Goal: Check status: Check status

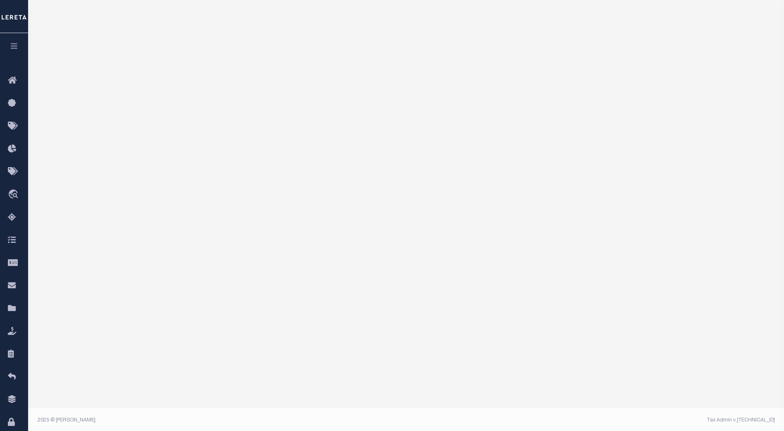
scroll to position [87, 0]
click at [14, 194] on icon "travel_explore" at bounding box center [14, 194] width 13 height 11
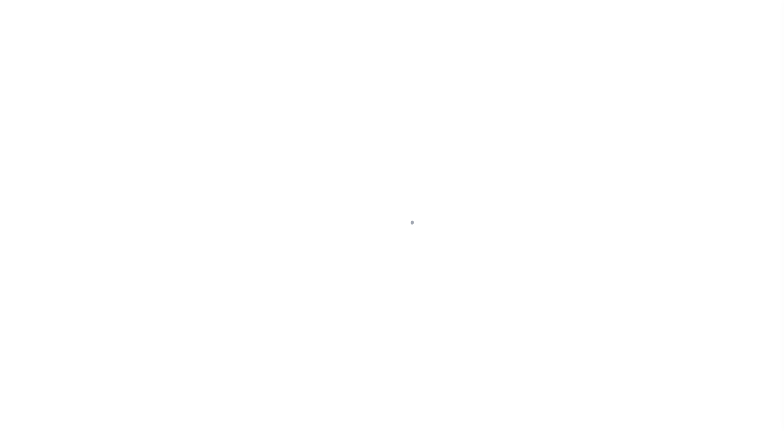
select select "200"
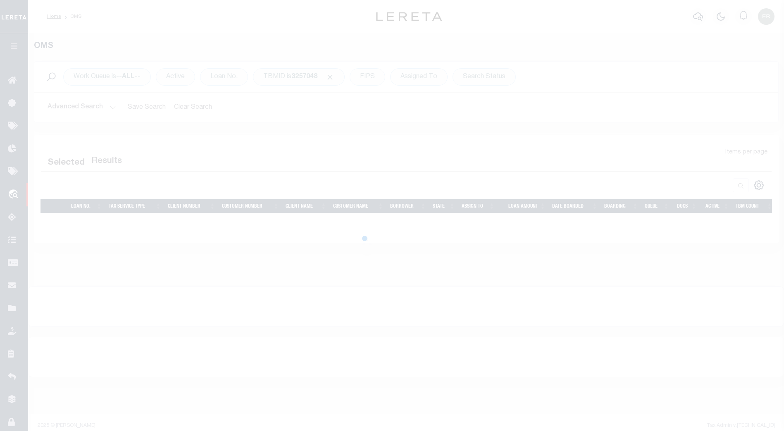
select select "200"
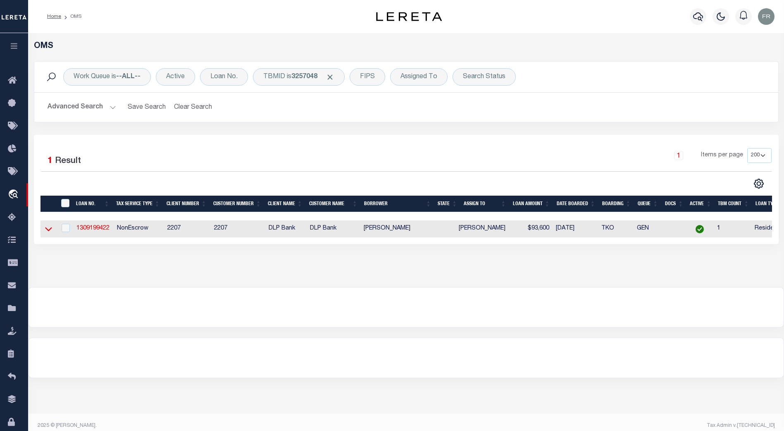
click at [50, 227] on icon at bounding box center [48, 228] width 7 height 9
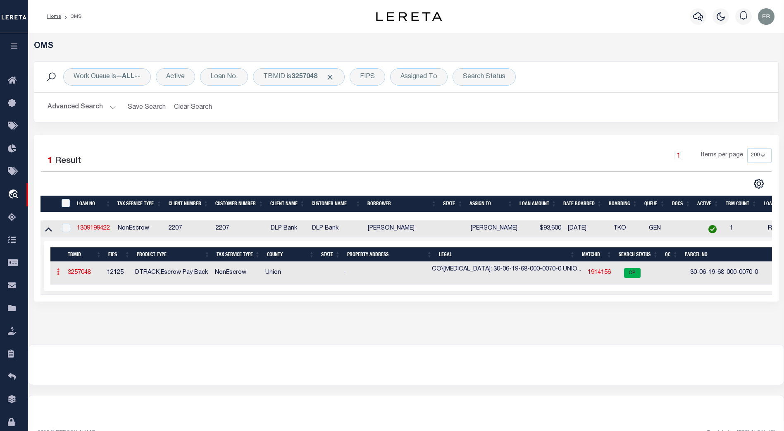
click at [57, 274] on icon at bounding box center [58, 271] width 2 height 7
click at [59, 274] on icon at bounding box center [58, 271] width 2 height 7
click at [59, 270] on icon at bounding box center [58, 271] width 2 height 7
click at [58, 272] on icon at bounding box center [58, 271] width 2 height 7
click at [57, 272] on icon at bounding box center [58, 271] width 2 height 7
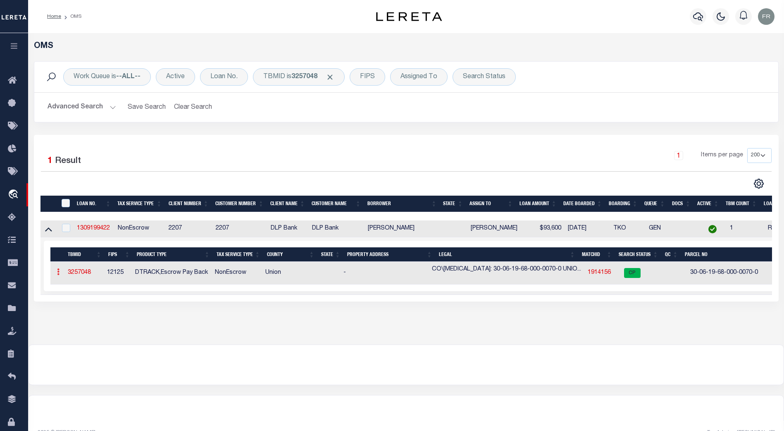
click at [58, 272] on icon at bounding box center [58, 271] width 2 height 7
click at [92, 230] on link "1309199422" at bounding box center [93, 228] width 33 height 6
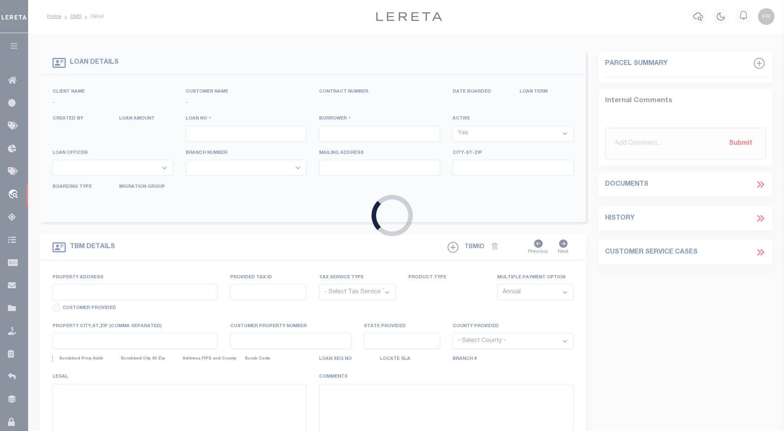
type input "1309199422"
type input "JOHNNIE WAYNE ENNIS"
select select
type input "9623 SW 72nd Street"
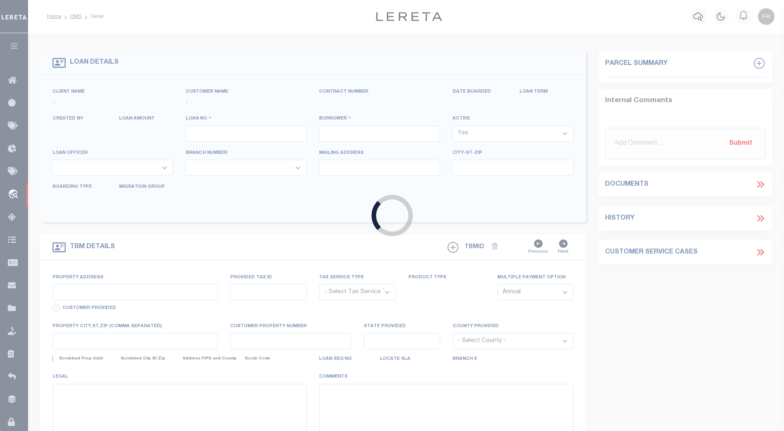
type input "LAKE BUTLER, FL 32054"
select select "10"
select select "NonEscrow"
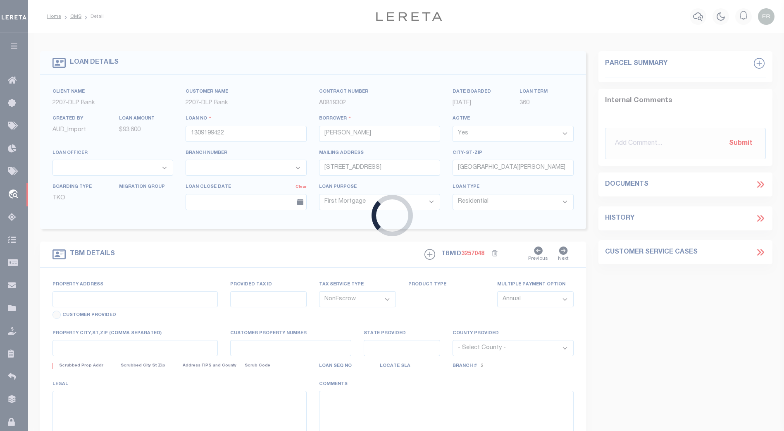
select select "16877"
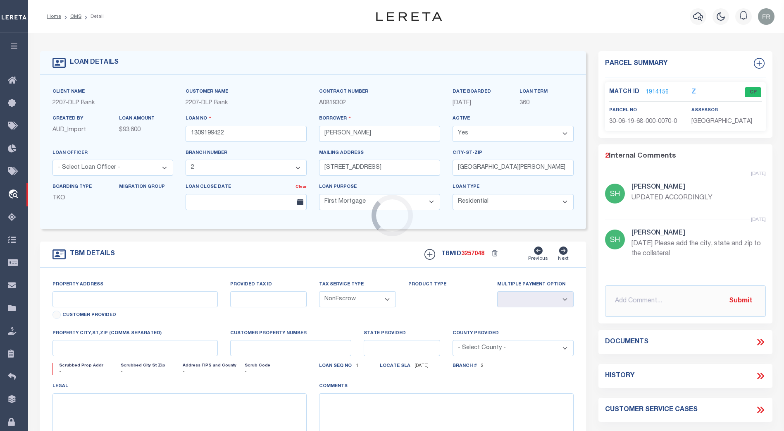
type input "4189 SW 100TH PLACE"
type input "1302"
select select
type input "LAKE BUTLER, FL 32054"
type textarea "CO\TPN: 30-06-19-68-000-0070-0 UNION | DWMH LOCATED AT 4189 SW 100TH PLACE & 20…"
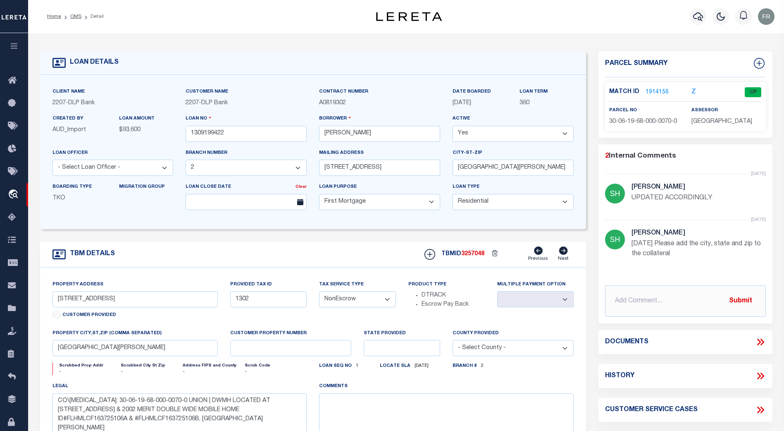
click at [762, 343] on icon at bounding box center [762, 342] width 4 height 7
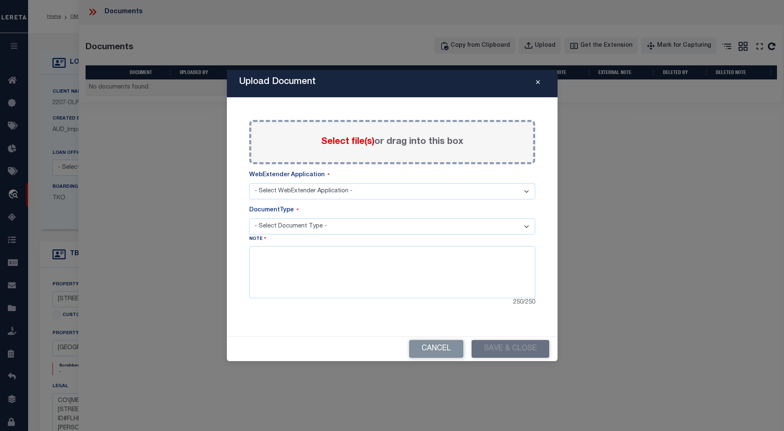
click at [537, 84] on icon "Close" at bounding box center [538, 82] width 4 height 6
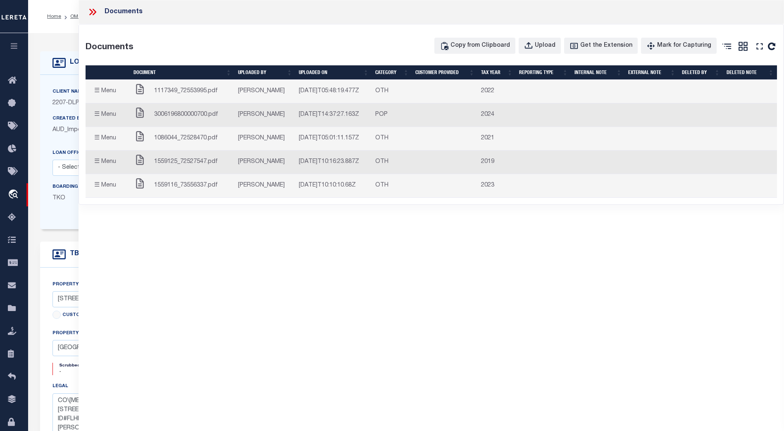
click at [94, 91] on button "☰ Menu" at bounding box center [105, 91] width 33 height 16
click at [93, 9] on icon at bounding box center [95, 12] width 4 height 7
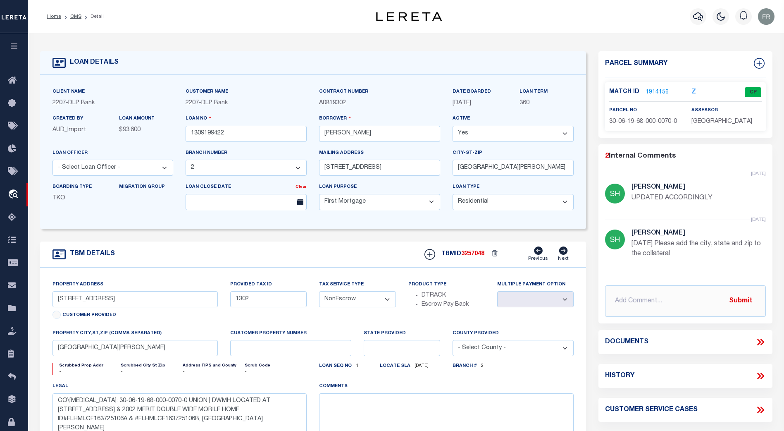
click at [641, 341] on h4 "Documents" at bounding box center [626, 342] width 43 height 8
click at [762, 342] on icon at bounding box center [760, 341] width 11 height 11
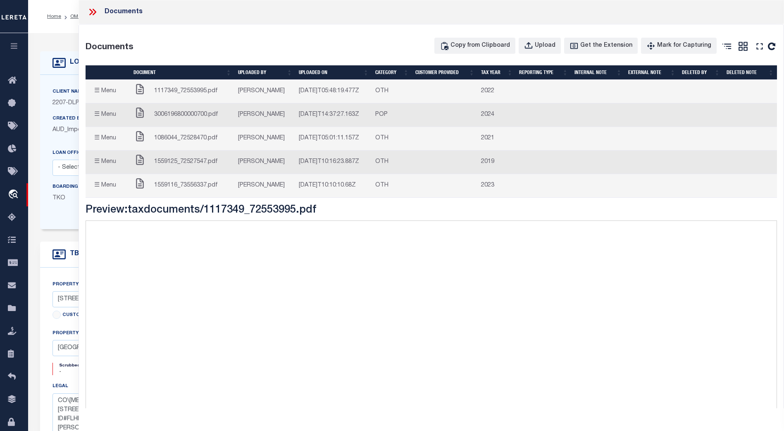
click at [93, 10] on icon at bounding box center [95, 12] width 4 height 7
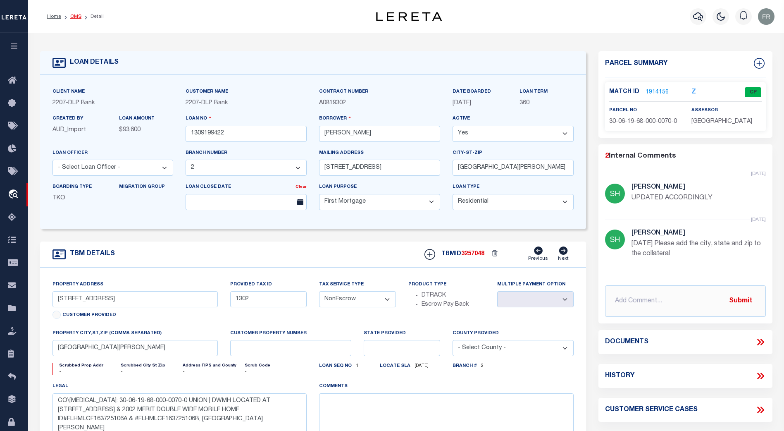
click at [73, 17] on link "OMS" at bounding box center [75, 16] width 11 height 5
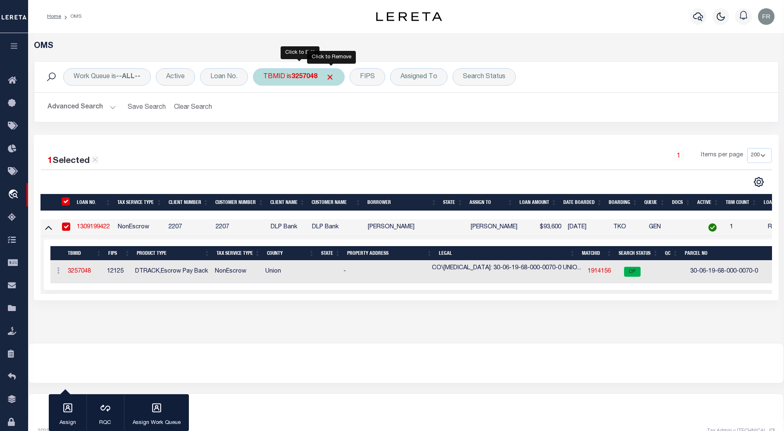
click at [334, 78] on span "Click to Remove" at bounding box center [330, 77] width 9 height 9
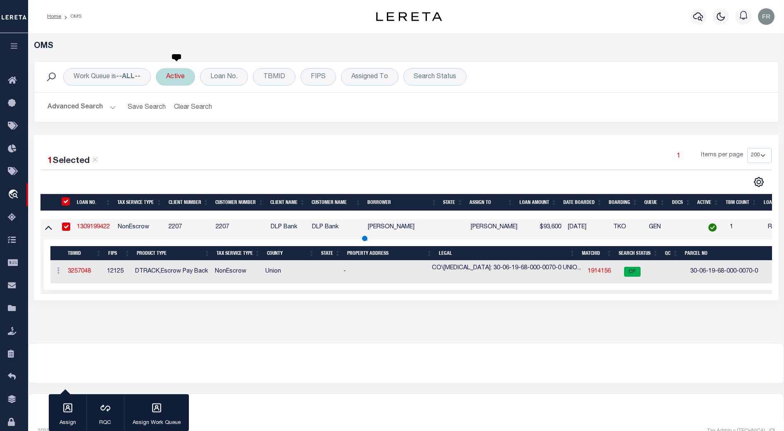
click at [180, 78] on div "Active" at bounding box center [175, 76] width 39 height 17
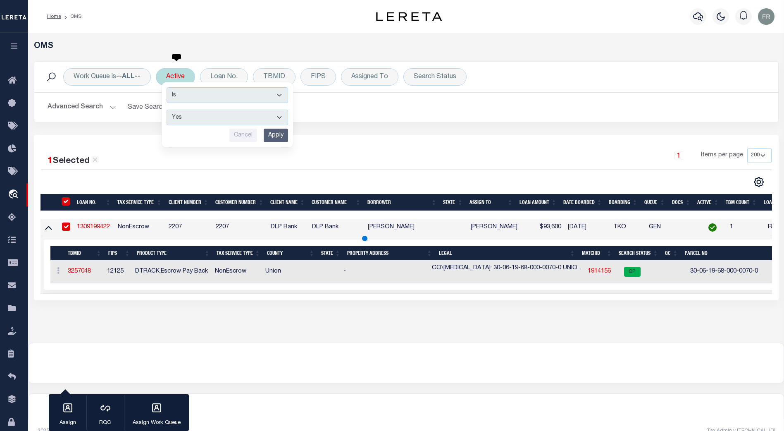
click at [277, 132] on input "Apply" at bounding box center [276, 136] width 24 height 14
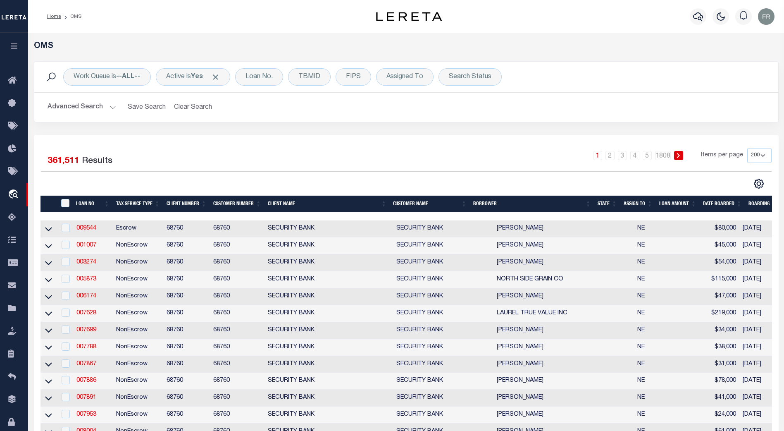
click at [85, 228] on link "009544" at bounding box center [86, 228] width 20 height 6
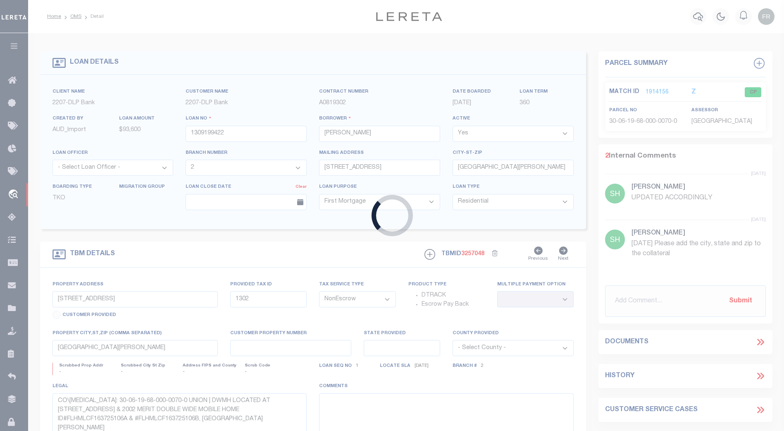
type input "009544"
type input "LONGE ROBERT A"
select select
type input "1218 SHERMAN"
type input "WAYNE NE 68787"
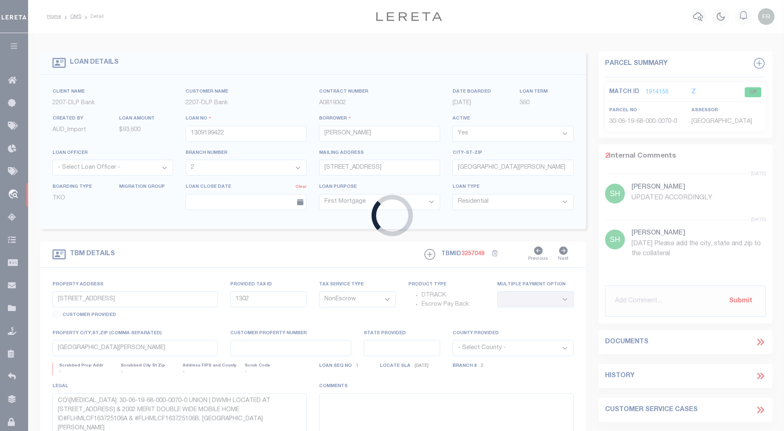
select select
type input "1218 SHERMAN"
radio input "true"
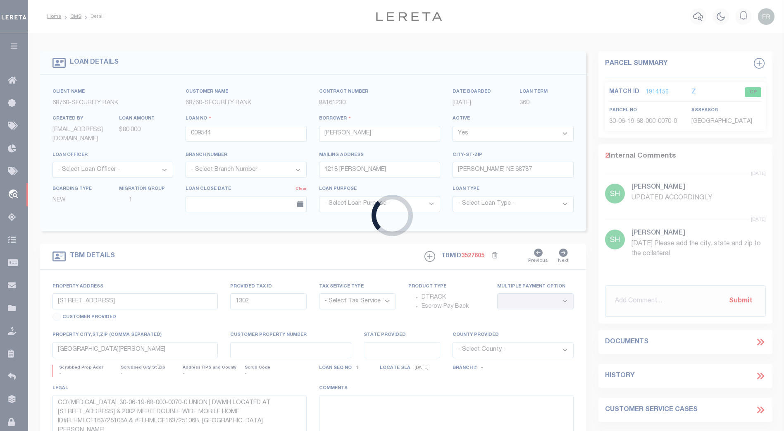
select select "Escrow"
select select
type input "WAYNE NE 68787"
type input "009544"
type input "NE"
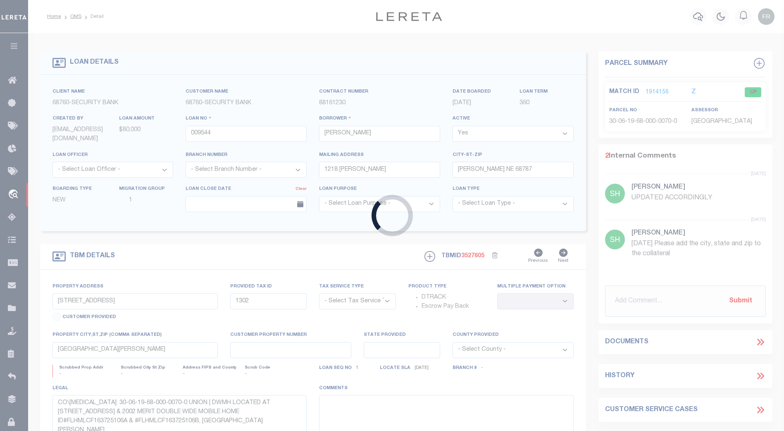
type textarea "UNVERIFIED CUSTOMER SUPPLIED APN 496700"
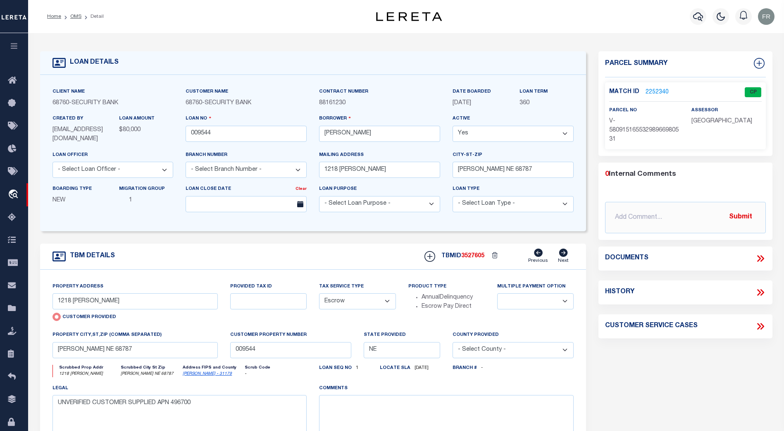
click at [759, 257] on icon at bounding box center [760, 258] width 11 height 11
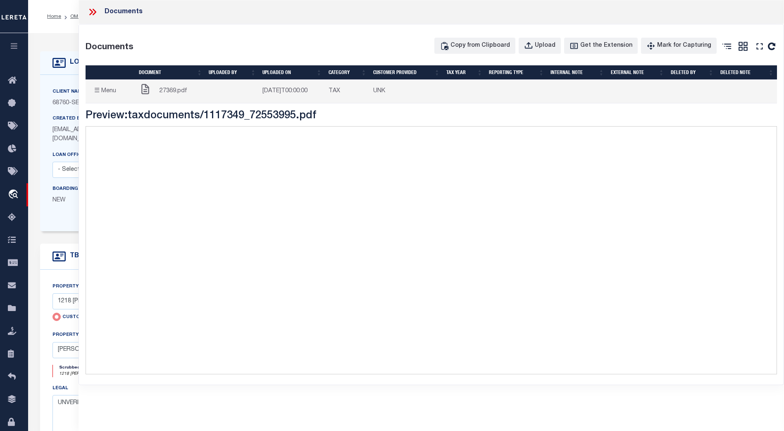
click at [89, 10] on icon at bounding box center [92, 12] width 11 height 11
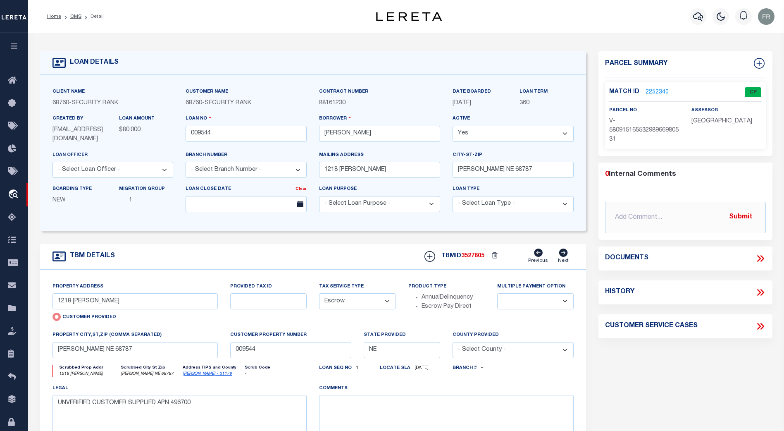
click at [75, 19] on li "OMS" at bounding box center [71, 16] width 20 height 7
click at [74, 15] on link "OMS" at bounding box center [75, 16] width 11 height 5
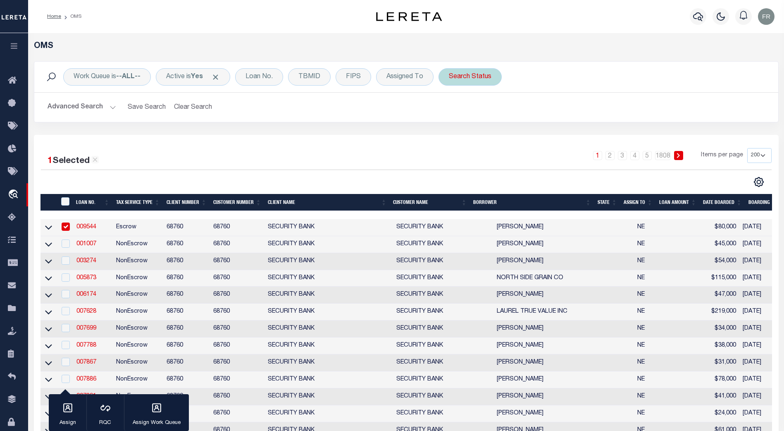
click at [479, 75] on div "Search Status" at bounding box center [470, 76] width 63 height 17
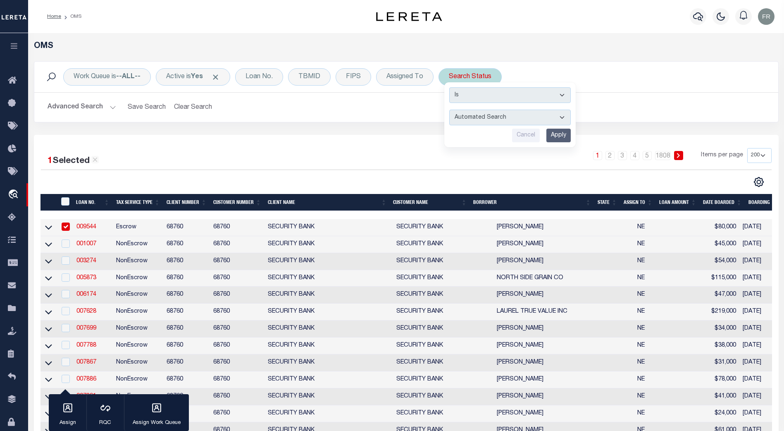
click at [556, 115] on select "Automated Search Bad Parcel Complete Duplicate Parcel High Dollar Reporting In …" at bounding box center [510, 118] width 122 height 16
select select "CP"
click at [450, 110] on select "Automated Search Bad Parcel Complete Duplicate Parcel High Dollar Reporting In …" at bounding box center [510, 118] width 122 height 16
click at [566, 134] on input "Apply" at bounding box center [558, 136] width 24 height 14
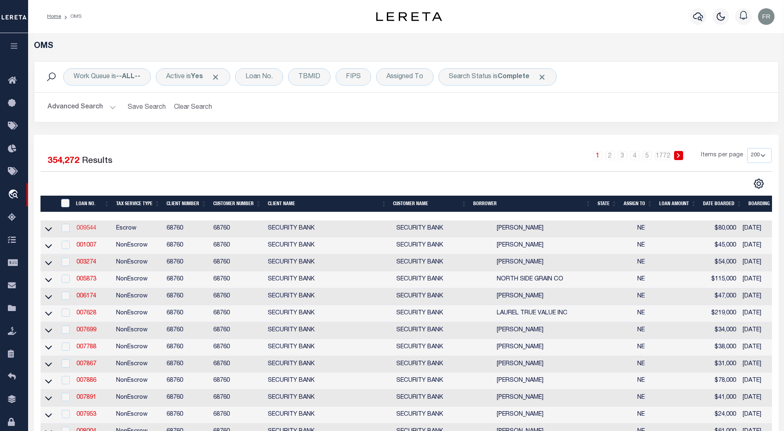
click at [83, 229] on link "009544" at bounding box center [86, 228] width 20 height 6
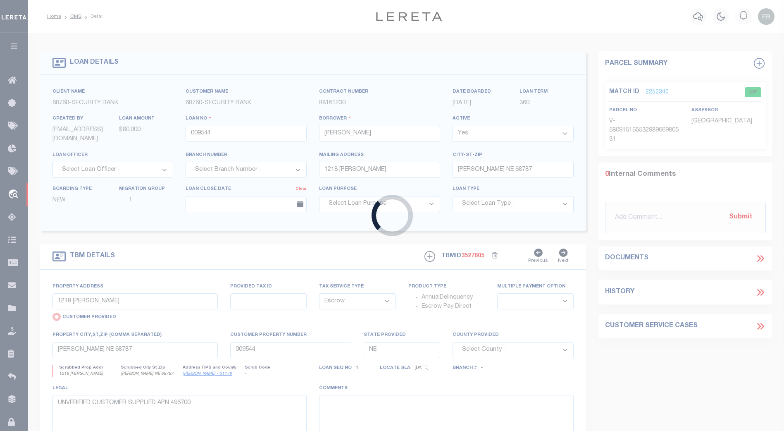
select select
select select "Escrow"
select select
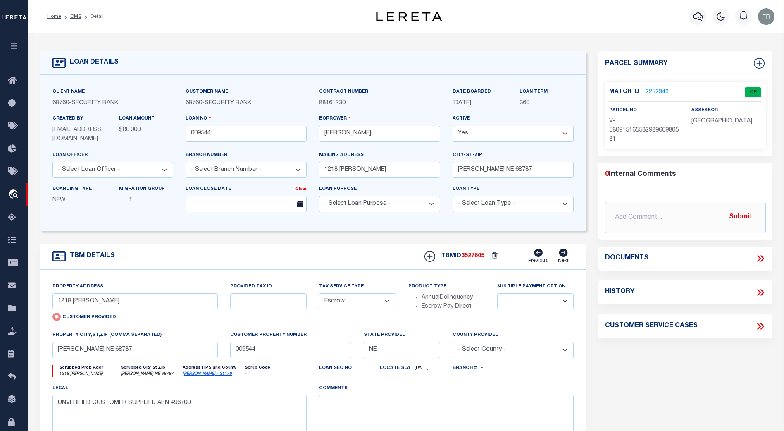
click at [763, 255] on icon at bounding box center [760, 258] width 11 height 11
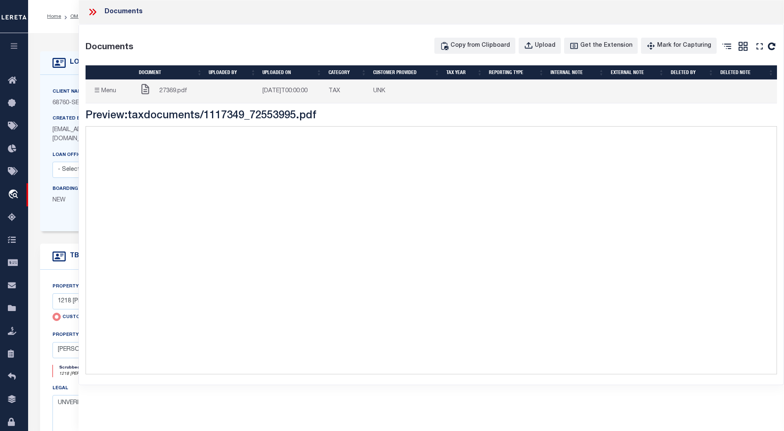
click at [90, 14] on icon at bounding box center [92, 12] width 11 height 11
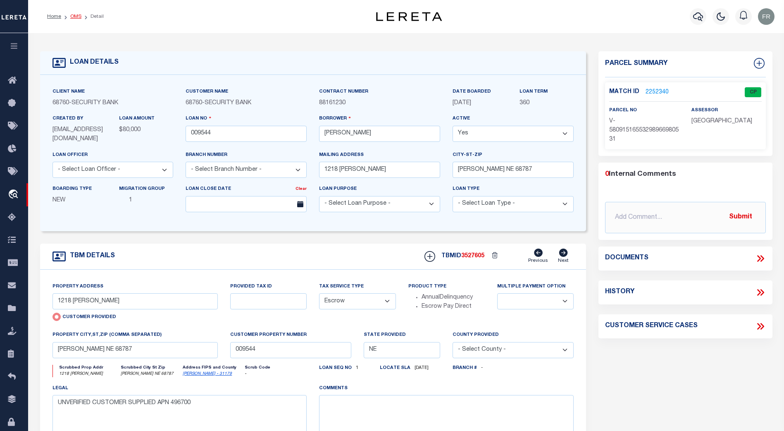
click at [79, 15] on link "OMS" at bounding box center [75, 16] width 11 height 5
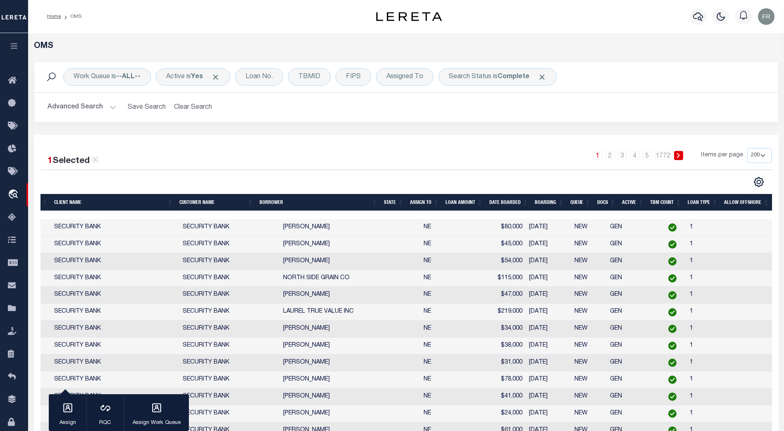
click at [608, 206] on th "Docs" at bounding box center [606, 202] width 25 height 17
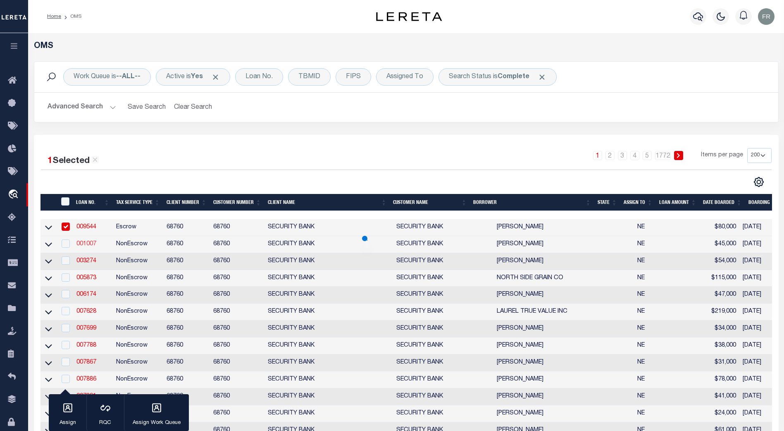
click at [87, 244] on link "001007" at bounding box center [86, 244] width 20 height 6
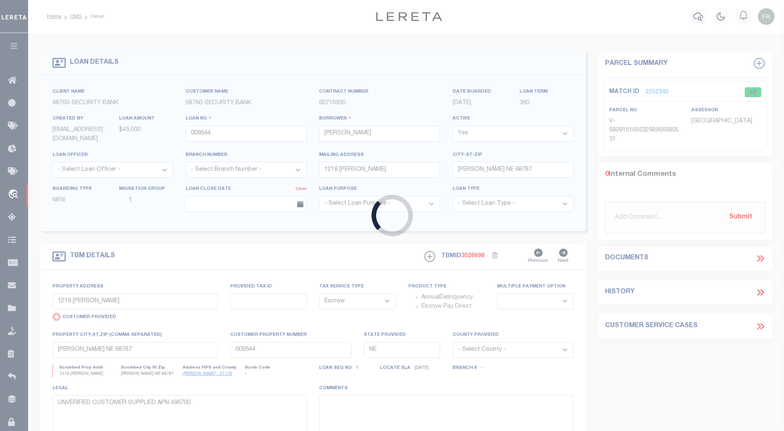
type input "001007"
type input "HAROLD W GEORGE"
select select
type input "57759 874 RD"
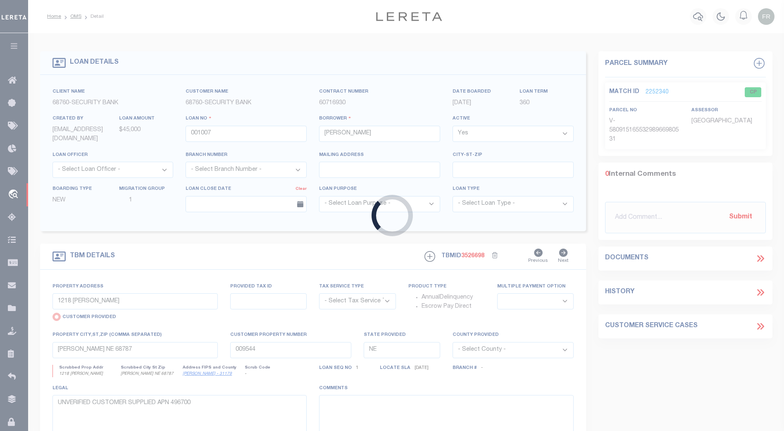
select select "NonEscrow"
select select
type input "DIXON NE 687323024"
type input "001007"
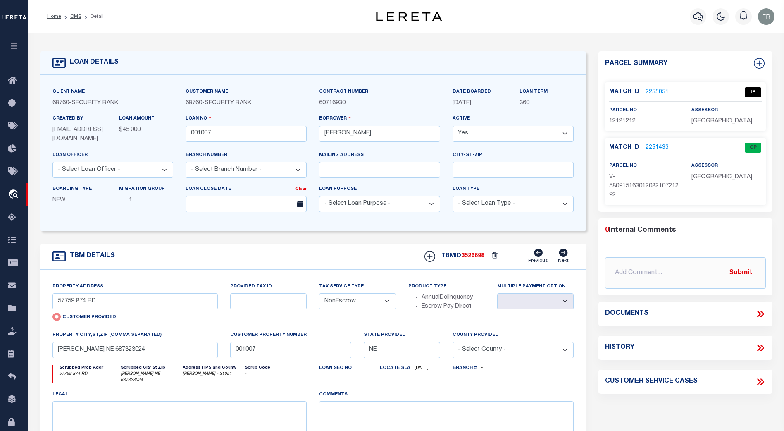
click at [754, 313] on div "Documents" at bounding box center [685, 313] width 161 height 11
click at [757, 312] on icon at bounding box center [760, 313] width 11 height 11
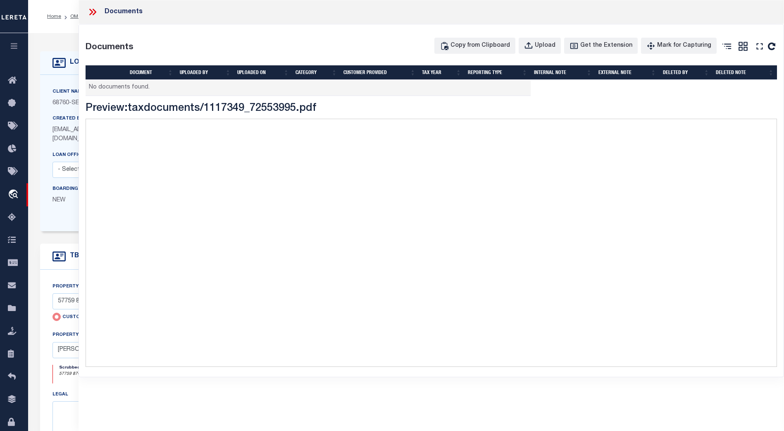
click at [125, 92] on td "No documents found." at bounding box center [308, 88] width 445 height 16
drag, startPoint x: 131, startPoint y: 107, endPoint x: 157, endPoint y: 106, distance: 26.1
click at [137, 106] on h3 "Preview: taxdocuments/1117349_72553995.pdf" at bounding box center [431, 109] width 691 height 13
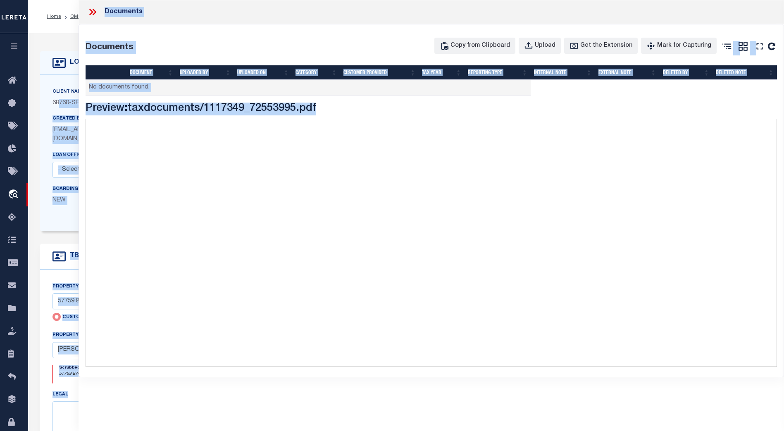
drag, startPoint x: 348, startPoint y: 105, endPoint x: 59, endPoint y: 104, distance: 289.3
click at [59, 105] on div "LOAN DETAILS Client Name 68760" at bounding box center [406, 284] width 756 height 503
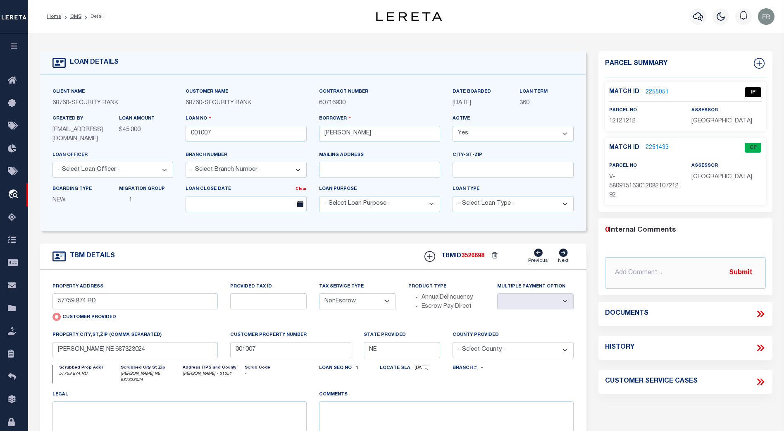
drag, startPoint x: 377, startPoint y: 38, endPoint x: 363, endPoint y: 43, distance: 13.9
click at [368, 41] on div "LOAN DETAILS Client Name 68760" at bounding box center [406, 284] width 756 height 503
click at [74, 15] on link "OMS" at bounding box center [75, 16] width 11 height 5
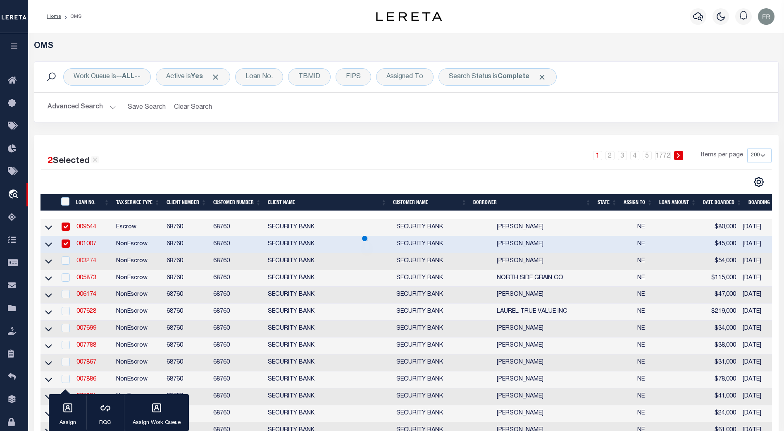
click at [89, 264] on link "003274" at bounding box center [86, 261] width 20 height 6
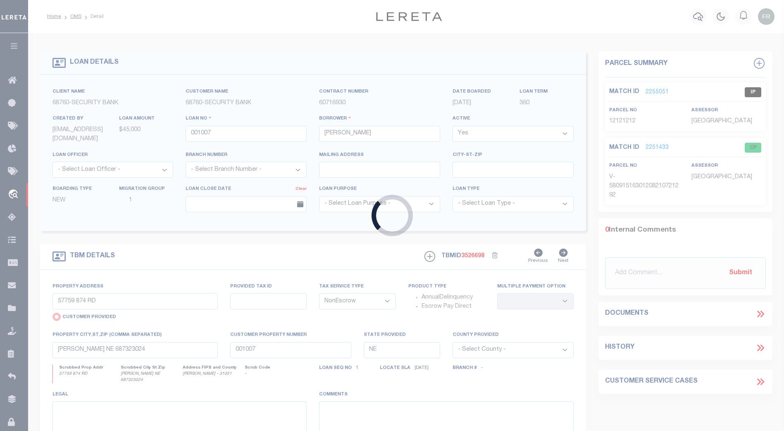
type input "003274"
type input "PAUL TROYER"
select select
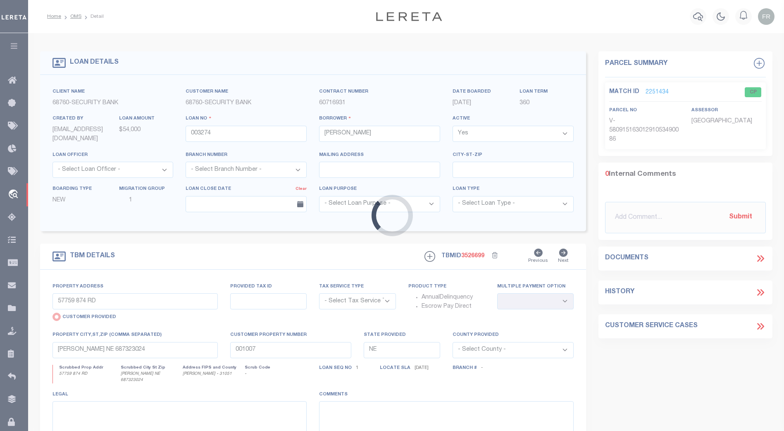
type input "87189 573 AVE"
select select "NonEscrow"
select select
type input "LAUREL NE 687451675"
type input "003274"
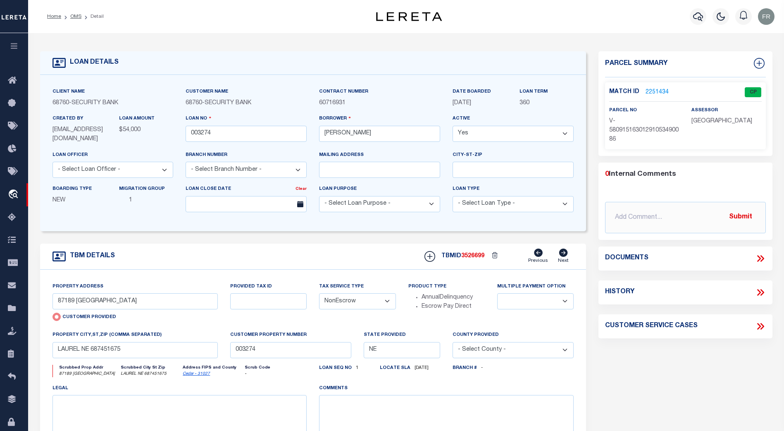
click at [766, 261] on div "Documents" at bounding box center [685, 258] width 174 height 11
click at [761, 255] on icon at bounding box center [762, 258] width 4 height 7
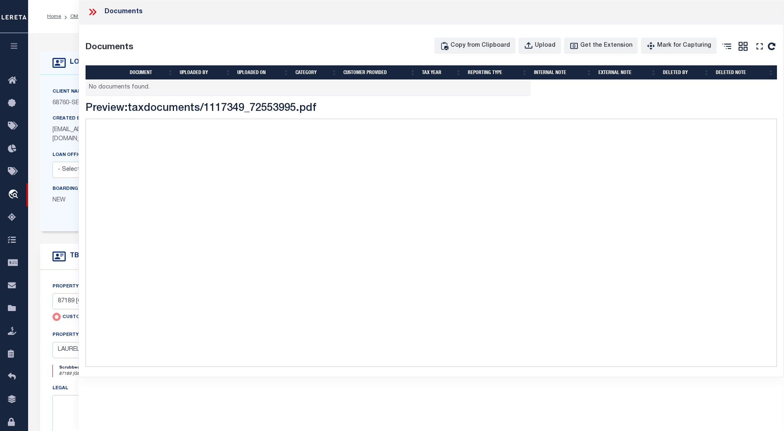
click at [91, 10] on icon at bounding box center [91, 12] width 4 height 7
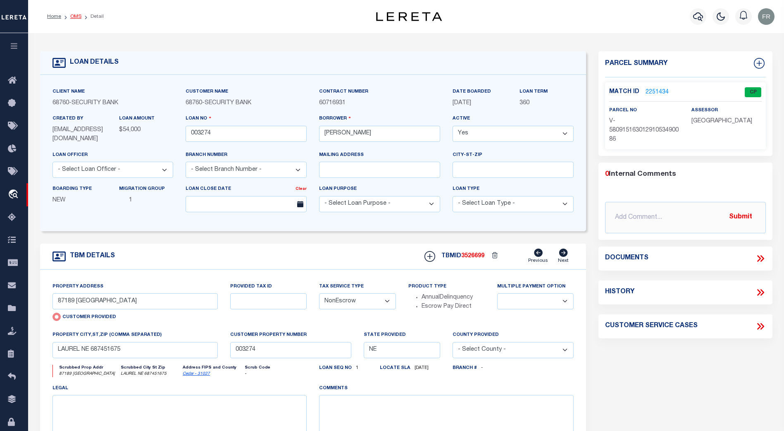
click at [80, 16] on link "OMS" at bounding box center [75, 16] width 11 height 5
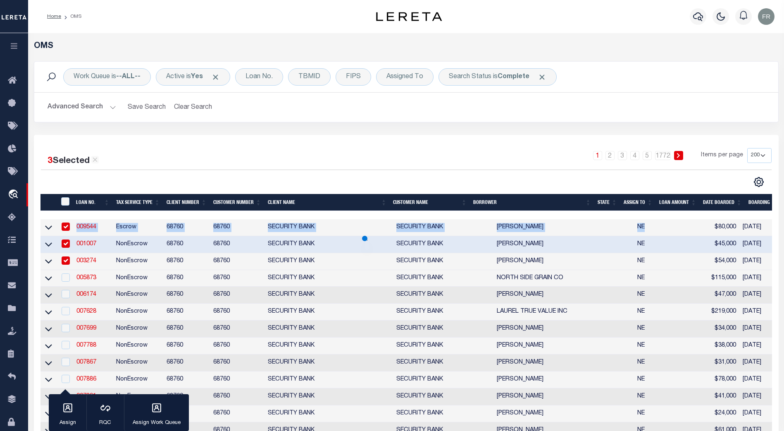
drag, startPoint x: 537, startPoint y: 213, endPoint x: 637, endPoint y: 223, distance: 100.9
click at [519, 158] on div "1 2 3 4 5 … 1772 Items per page 10 25 50 100 200" at bounding box center [498, 158] width 545 height 21
click at [403, 123] on div "Work Queue is --ALL-- Active is Yes Loan No. TBMID FIPS Assigned To Search Stat…" at bounding box center [406, 98] width 757 height 74
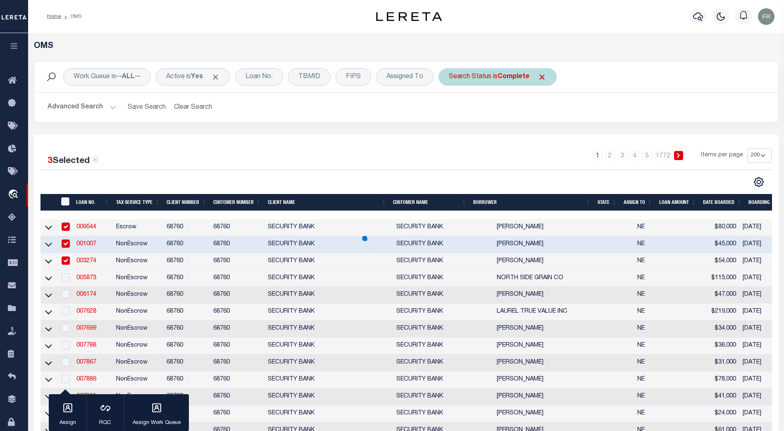
click at [512, 78] on b "Complete" at bounding box center [514, 77] width 32 height 7
select select "CP"
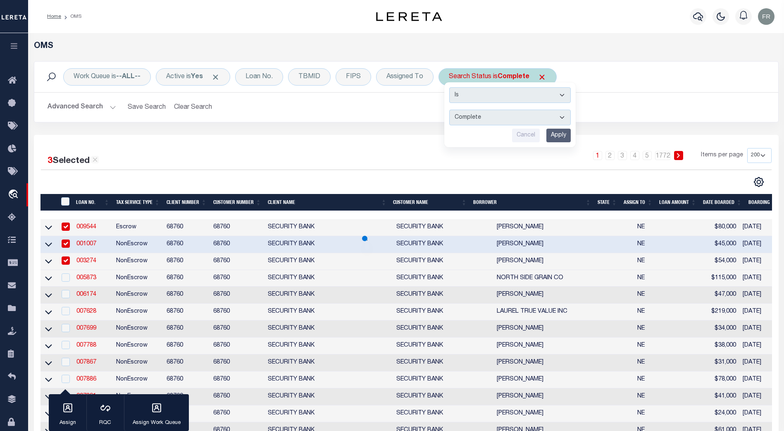
click at [560, 136] on input "Apply" at bounding box center [558, 136] width 24 height 14
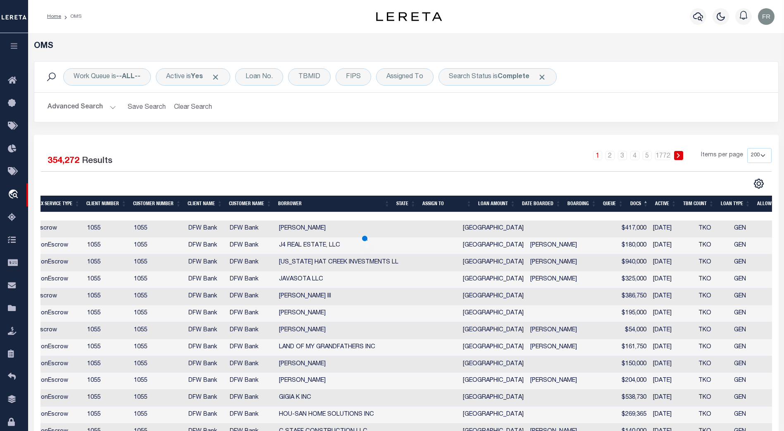
scroll to position [0, 112]
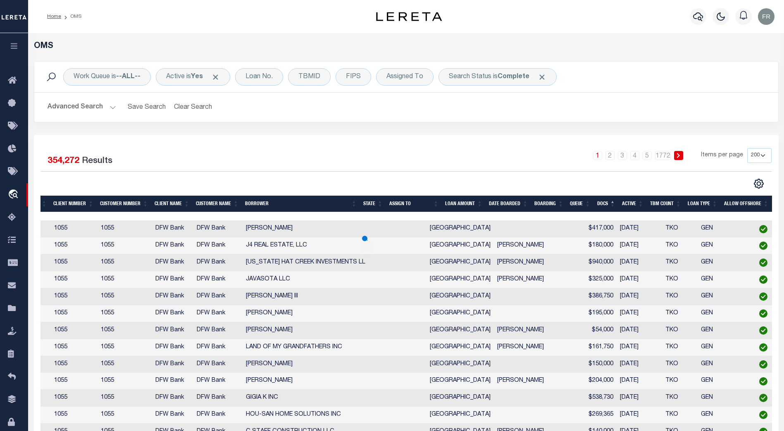
click at [607, 205] on th "Docs" at bounding box center [606, 203] width 25 height 17
click at [14, 125] on icon at bounding box center [14, 126] width 13 height 10
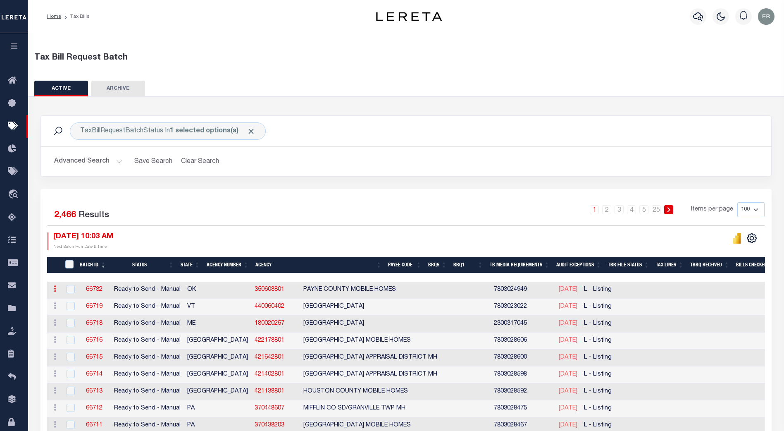
click at [55, 288] on icon at bounding box center [55, 288] width 2 height 7
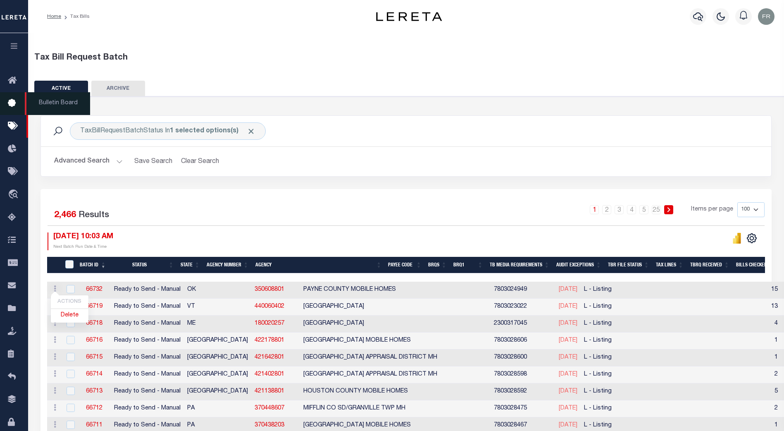
click at [14, 99] on icon at bounding box center [14, 103] width 13 height 10
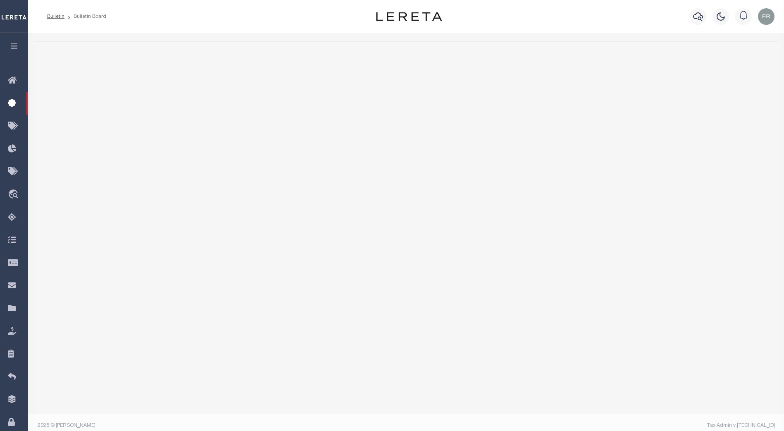
select select "50"
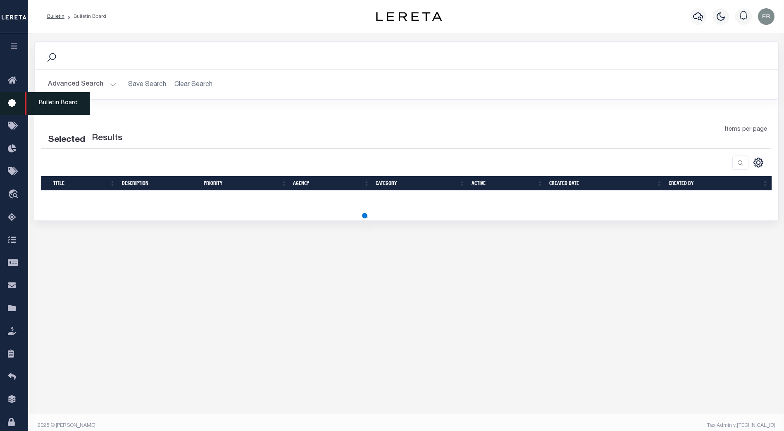
select select "50"
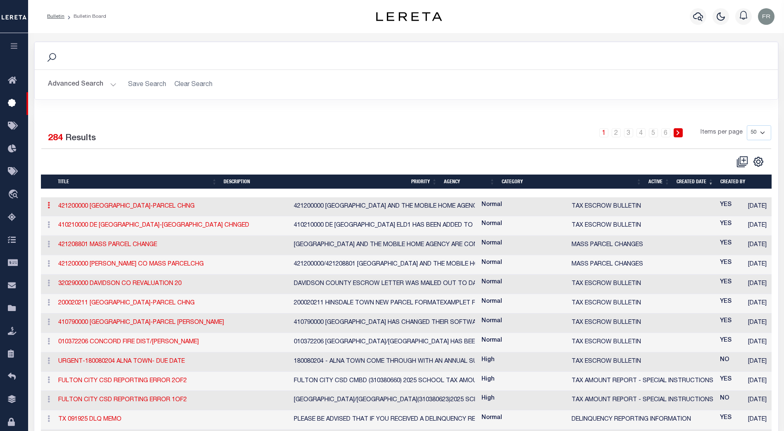
click at [50, 206] on icon at bounding box center [49, 205] width 2 height 7
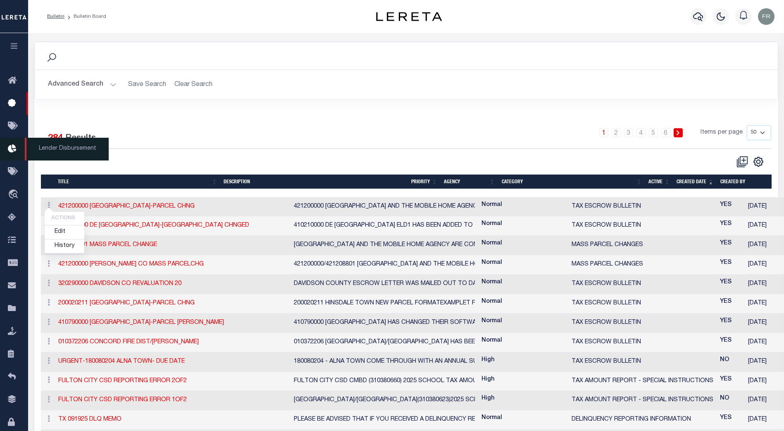
click at [14, 151] on icon at bounding box center [14, 149] width 13 height 10
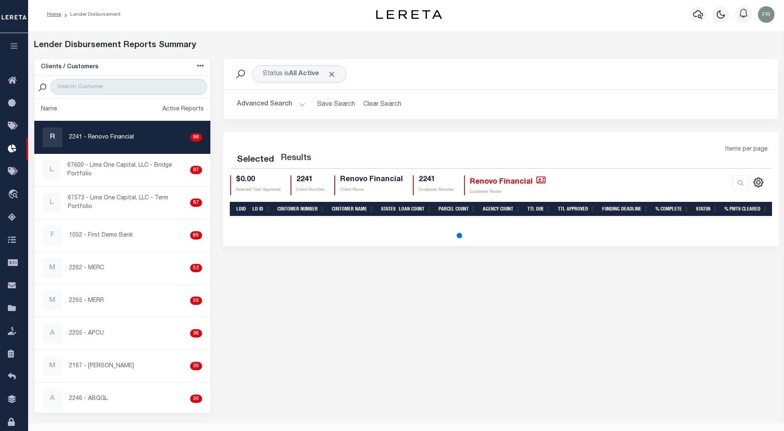
scroll to position [2, 0]
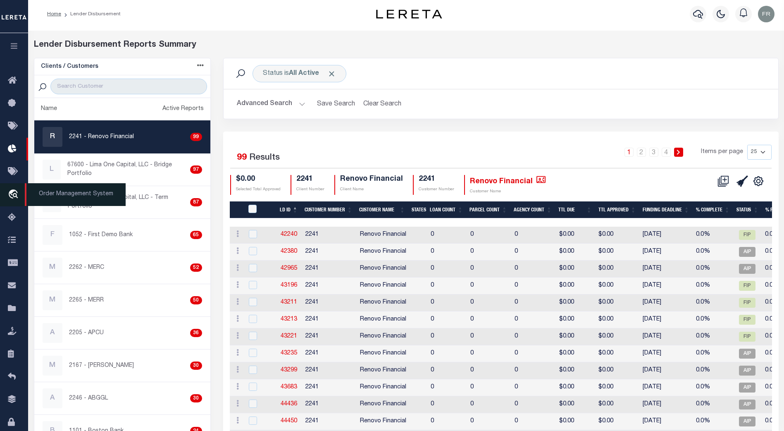
click at [14, 191] on icon "travel_explore" at bounding box center [14, 194] width 13 height 11
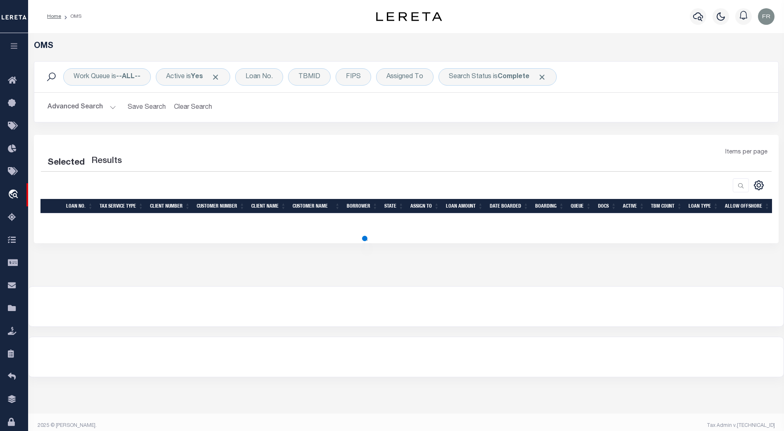
select select "200"
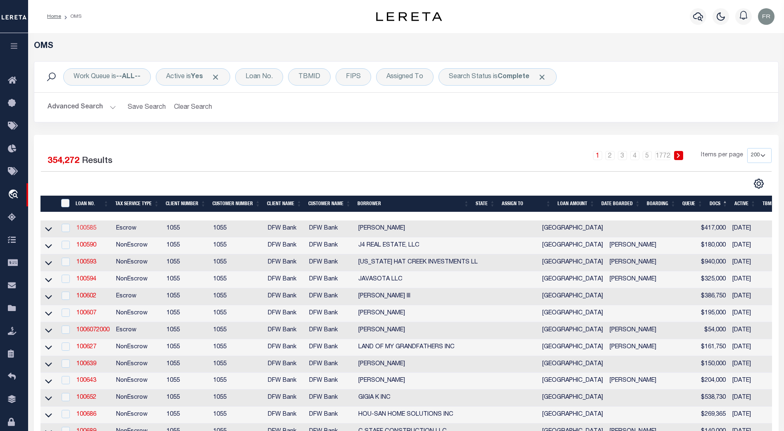
click at [83, 229] on link "100585" at bounding box center [86, 228] width 20 height 6
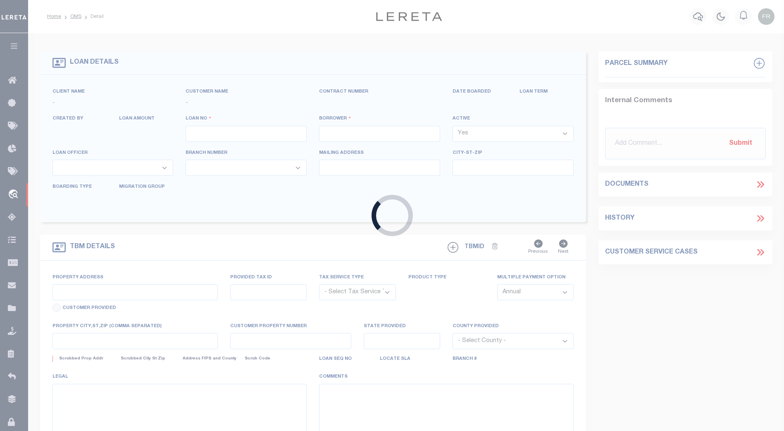
type input "100585"
type input "[PERSON_NAME]"
select select
type input "[STREET_ADDRESS]"
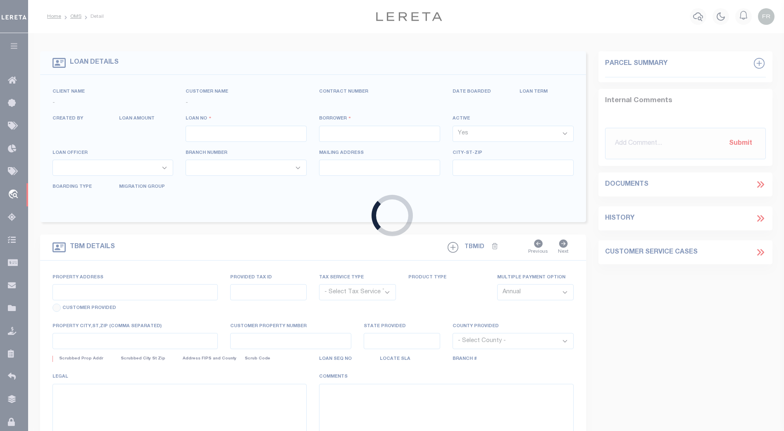
type input "[DATE][GEOGRAPHIC_DATA] 78413"
select select "500"
select select "Escrow"
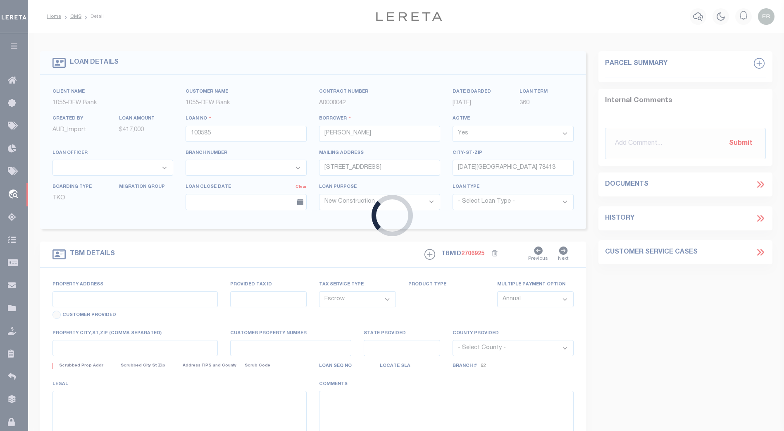
type input "[STREET_ADDRESS]"
type input "2916-0000-0270"
select select
type input "[DATE][GEOGRAPHIC_DATA] 78414"
type input "6"
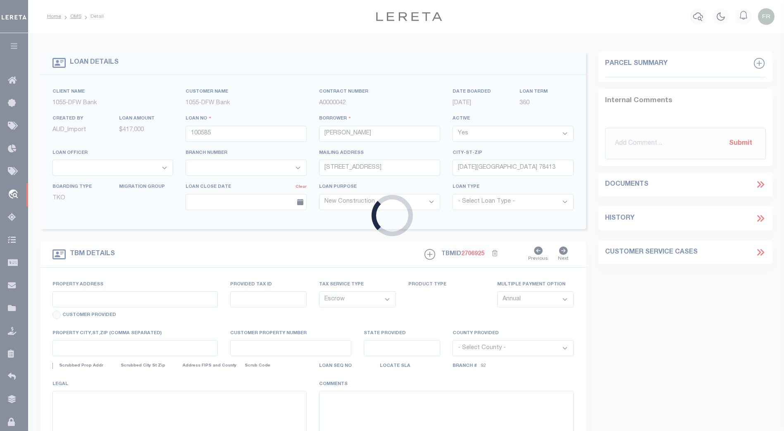
type input "[GEOGRAPHIC_DATA]"
select select
type textarea "[STREET_ADDRESS][DATE] (1-4 SFR PRIMARY)"
type textarea "1 OF 1"
select select "10638"
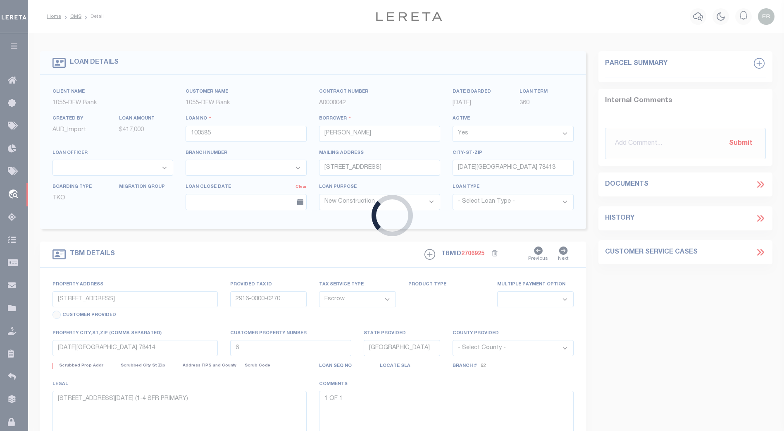
select select "3888"
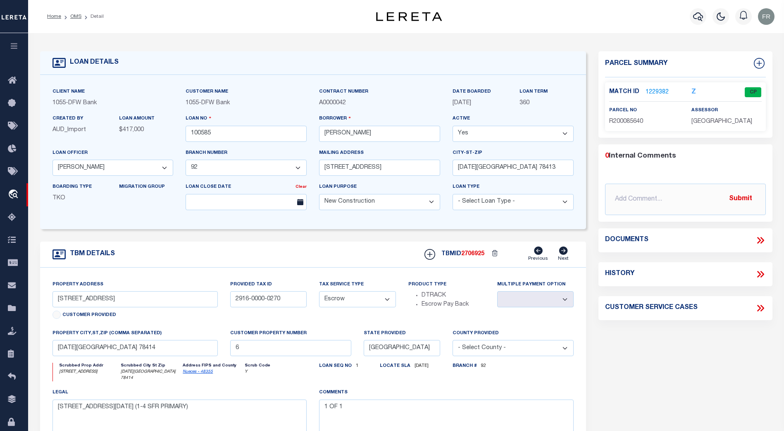
click at [653, 90] on link "1229382" at bounding box center [657, 92] width 23 height 9
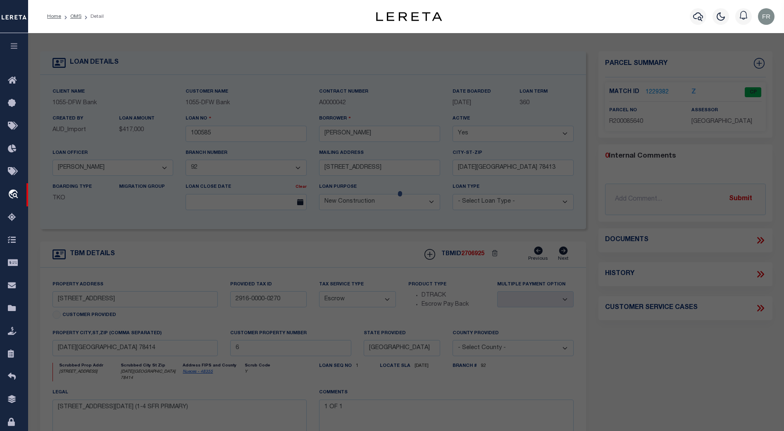
checkbox input "false"
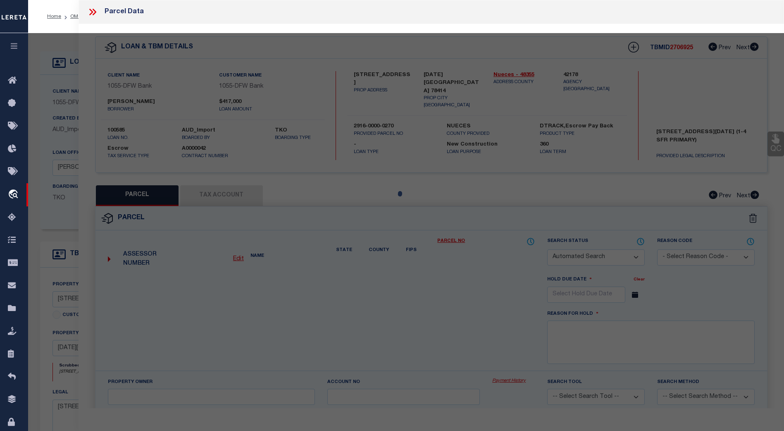
select select "CP"
type input "CORNELIUS WILLIAM M AND JESSICA L CORNELIUS"
type input "[STREET_ADDRESS]"
type textarea "[GEOGRAPHIC_DATA], LOT 27"
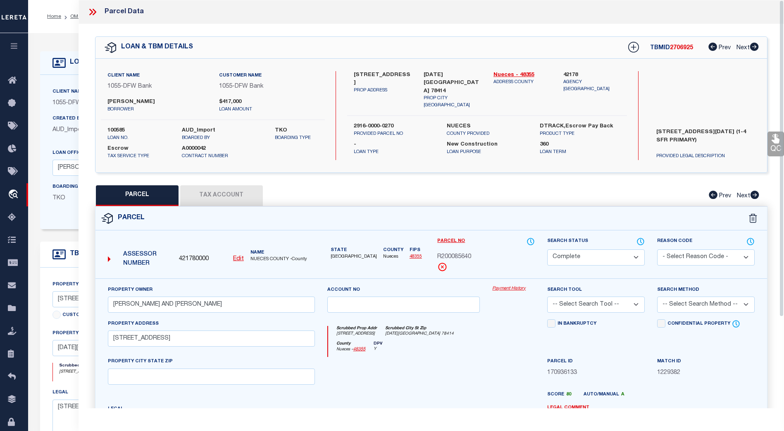
click at [507, 288] on link "Payment History" at bounding box center [513, 288] width 43 height 7
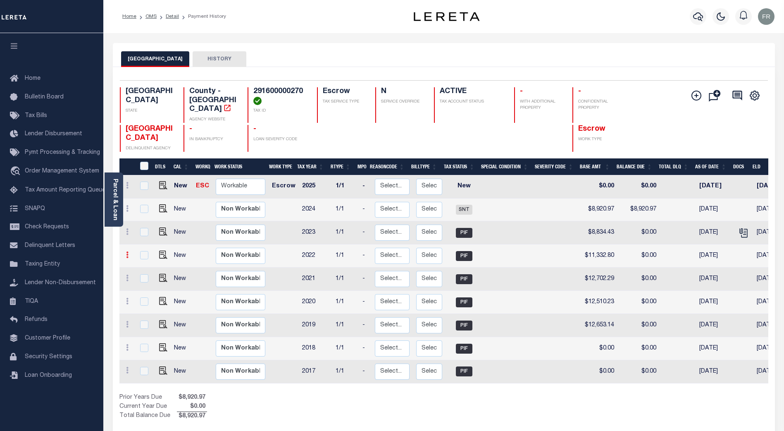
click at [126, 251] on icon at bounding box center [127, 254] width 2 height 7
click at [127, 251] on icon at bounding box center [127, 254] width 2 height 7
click at [128, 228] on icon at bounding box center [127, 231] width 2 height 7
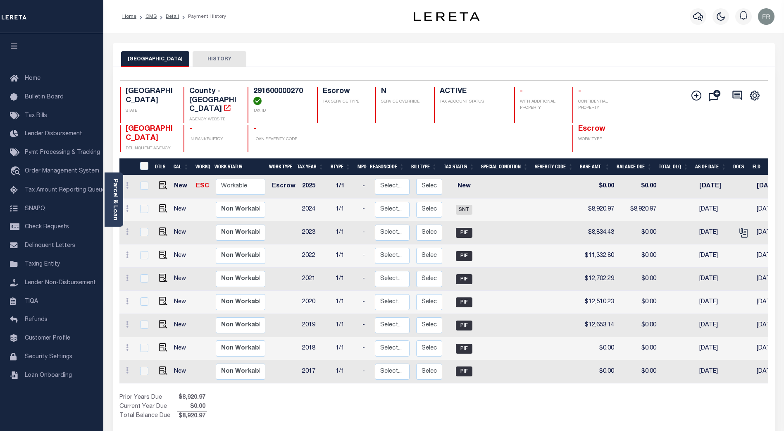
click at [204, 58] on button "HISTORY" at bounding box center [220, 59] width 54 height 16
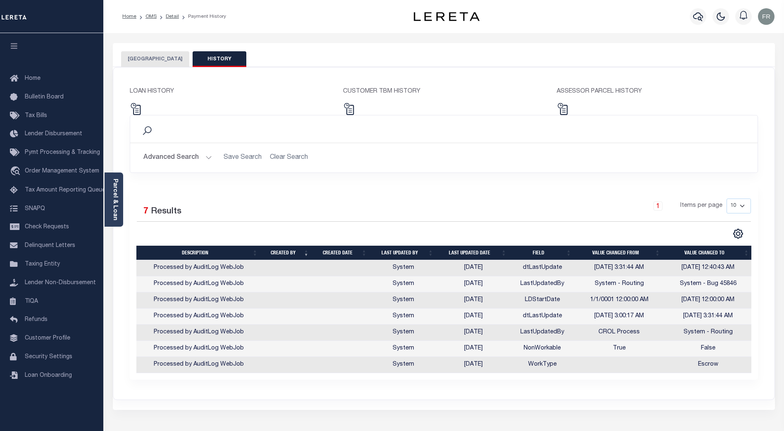
click at [155, 58] on button "[GEOGRAPHIC_DATA]" at bounding box center [155, 59] width 68 height 16
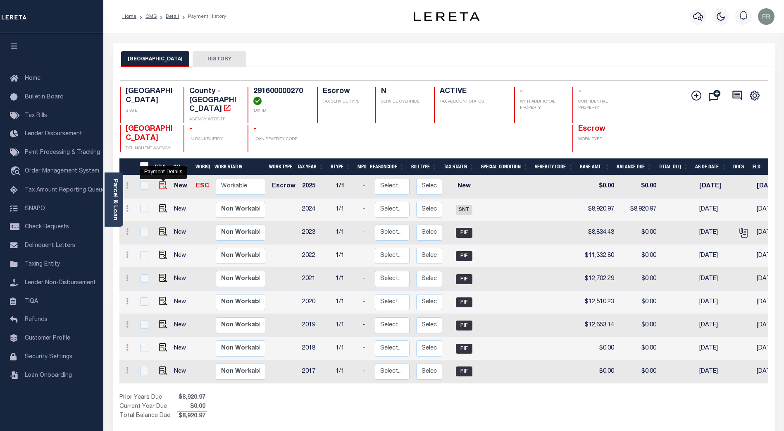
click at [164, 181] on img "" at bounding box center [163, 185] width 8 height 8
checkbox input "true"
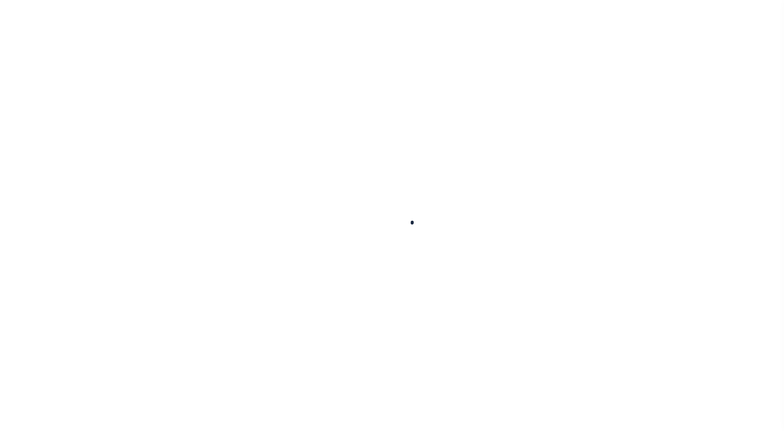
type input "[DATE]"
select select "NW2"
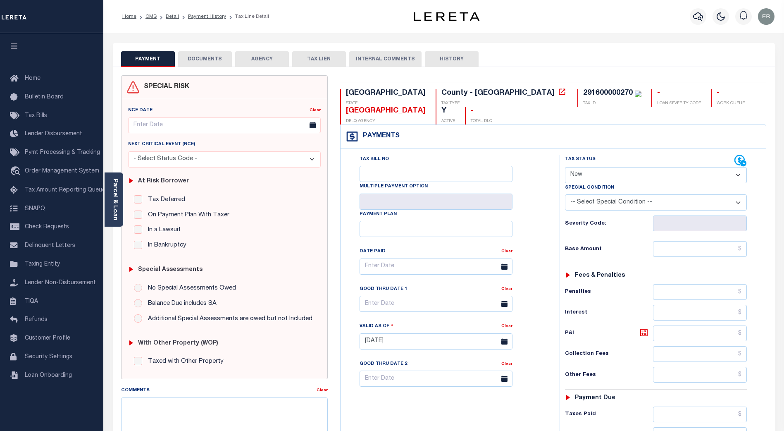
click at [215, 62] on button "DOCUMENTS" at bounding box center [205, 59] width 54 height 16
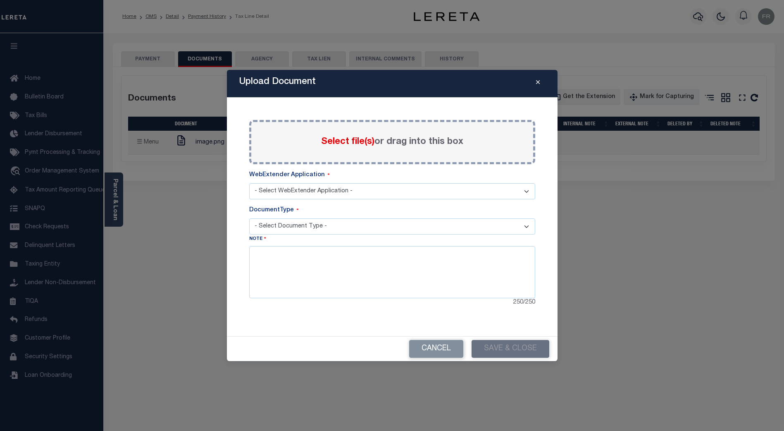
click at [536, 85] on icon "Close" at bounding box center [538, 82] width 4 height 6
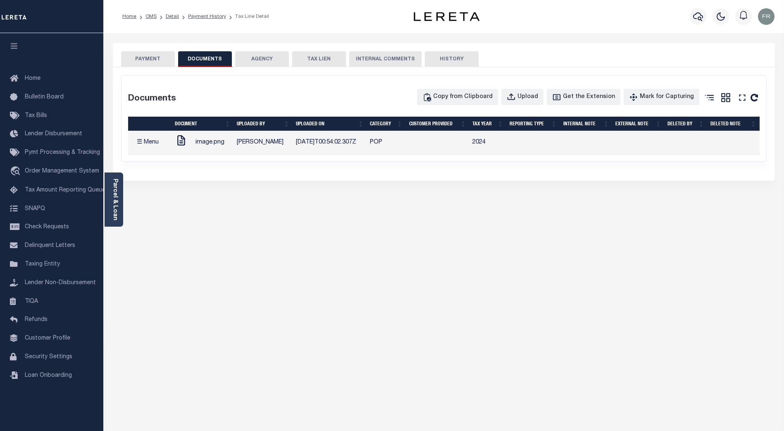
click at [140, 142] on button "☰ Menu" at bounding box center [147, 143] width 33 height 16
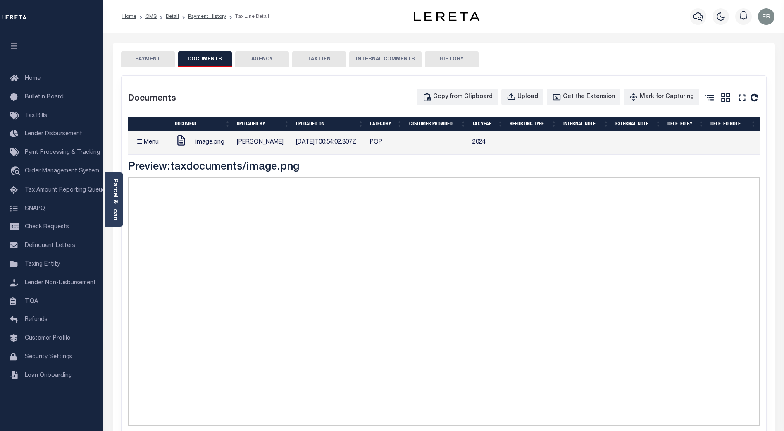
click at [141, 142] on button "☰ Menu" at bounding box center [147, 143] width 33 height 16
click at [135, 140] on button "☰ Menu" at bounding box center [147, 143] width 33 height 16
click at [263, 62] on button "AGENCY" at bounding box center [262, 59] width 54 height 16
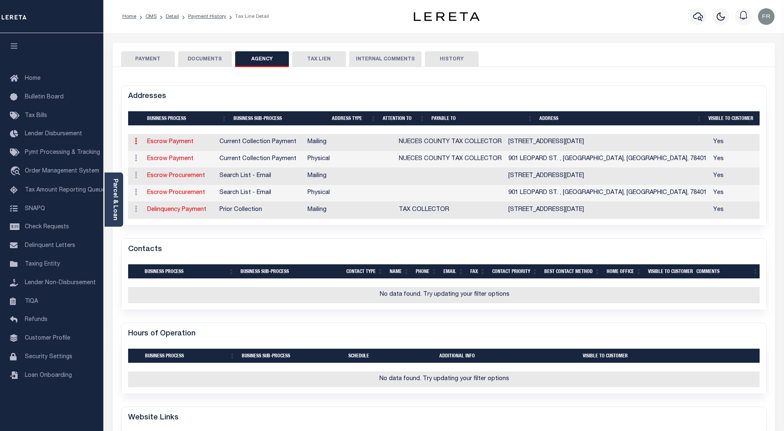
click at [136, 141] on icon at bounding box center [136, 141] width 2 height 7
click at [136, 142] on icon at bounding box center [136, 141] width 2 height 7
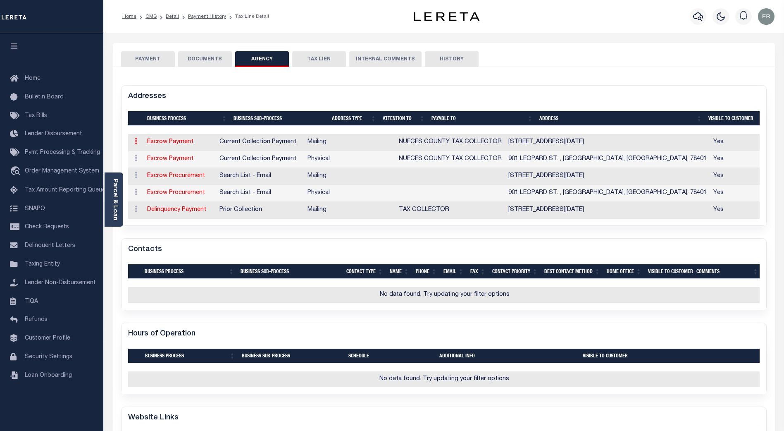
click at [136, 142] on icon at bounding box center [136, 141] width 2 height 7
